Goal: Information Seeking & Learning: Stay updated

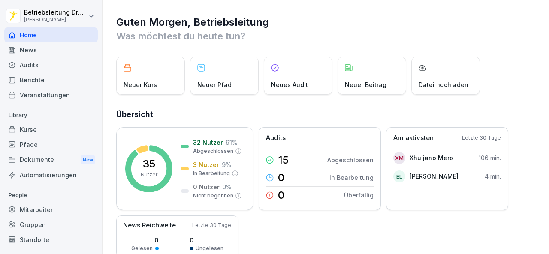
click at [33, 52] on div "News" at bounding box center [50, 49] width 93 height 15
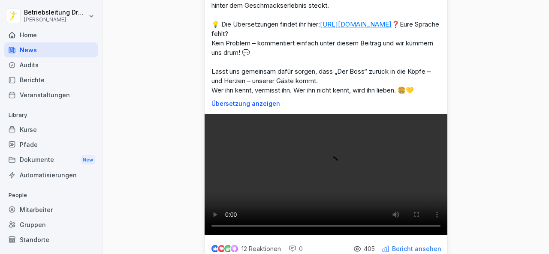
scroll to position [803, 0]
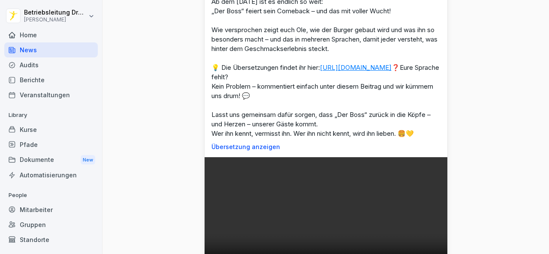
click at [268, 79] on p "🍔💛 GOOD NEWS! 💛🍔 Die nächste Legende kehrt zurück – mit Power und Plan! Ab dem …" at bounding box center [325, 54] width 229 height 170
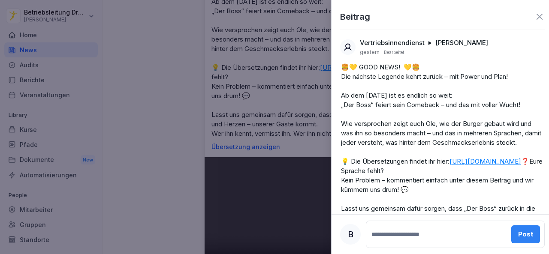
click at [144, 91] on div at bounding box center [274, 127] width 549 height 254
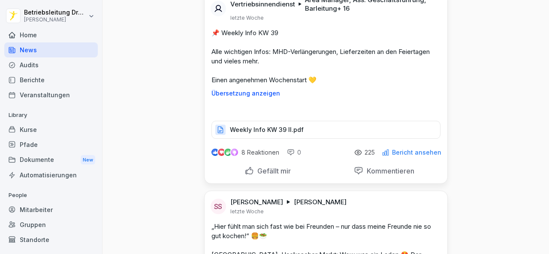
scroll to position [4800, 0]
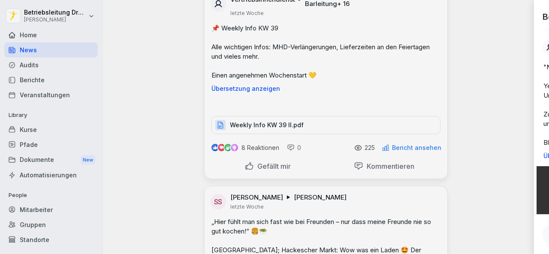
click at [255, 143] on div at bounding box center [274, 127] width 549 height 254
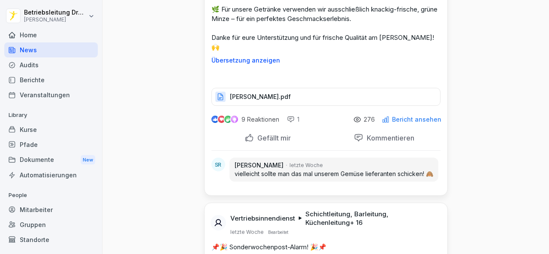
scroll to position [6490, 0]
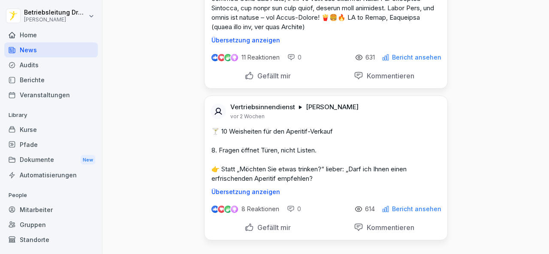
scroll to position [9939, 0]
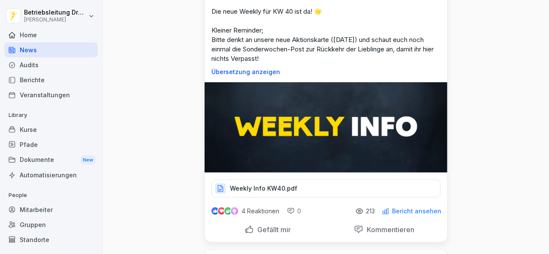
scroll to position [486, 0]
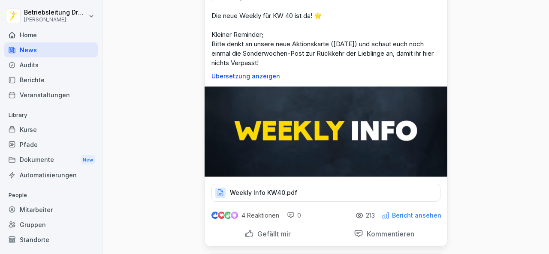
click at [249, 109] on img at bounding box center [326, 132] width 243 height 90
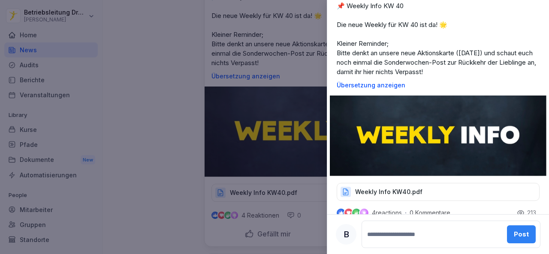
scroll to position [98, 0]
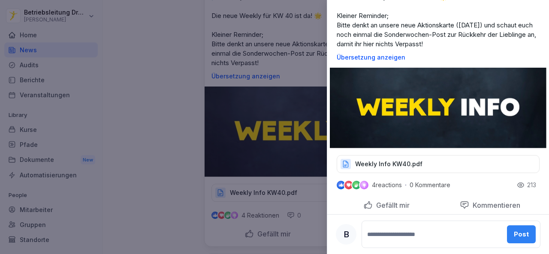
click at [378, 165] on p "Weekly Info KW40.pdf" at bounding box center [388, 164] width 67 height 9
click at [382, 156] on div "Weekly Info KW40.pdf" at bounding box center [438, 164] width 203 height 18
